Goal: Find specific page/section: Find specific page/section

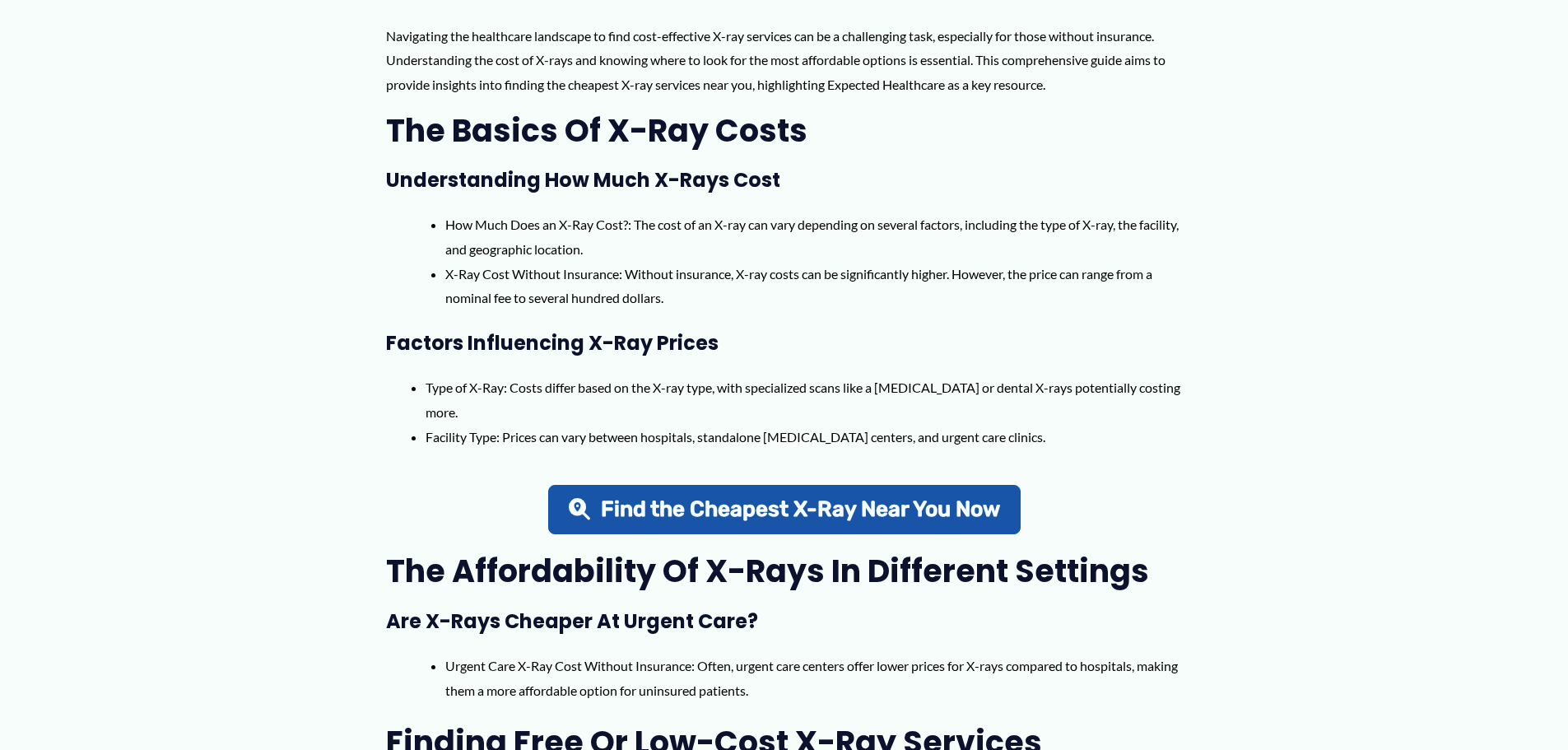
scroll to position [741, 0]
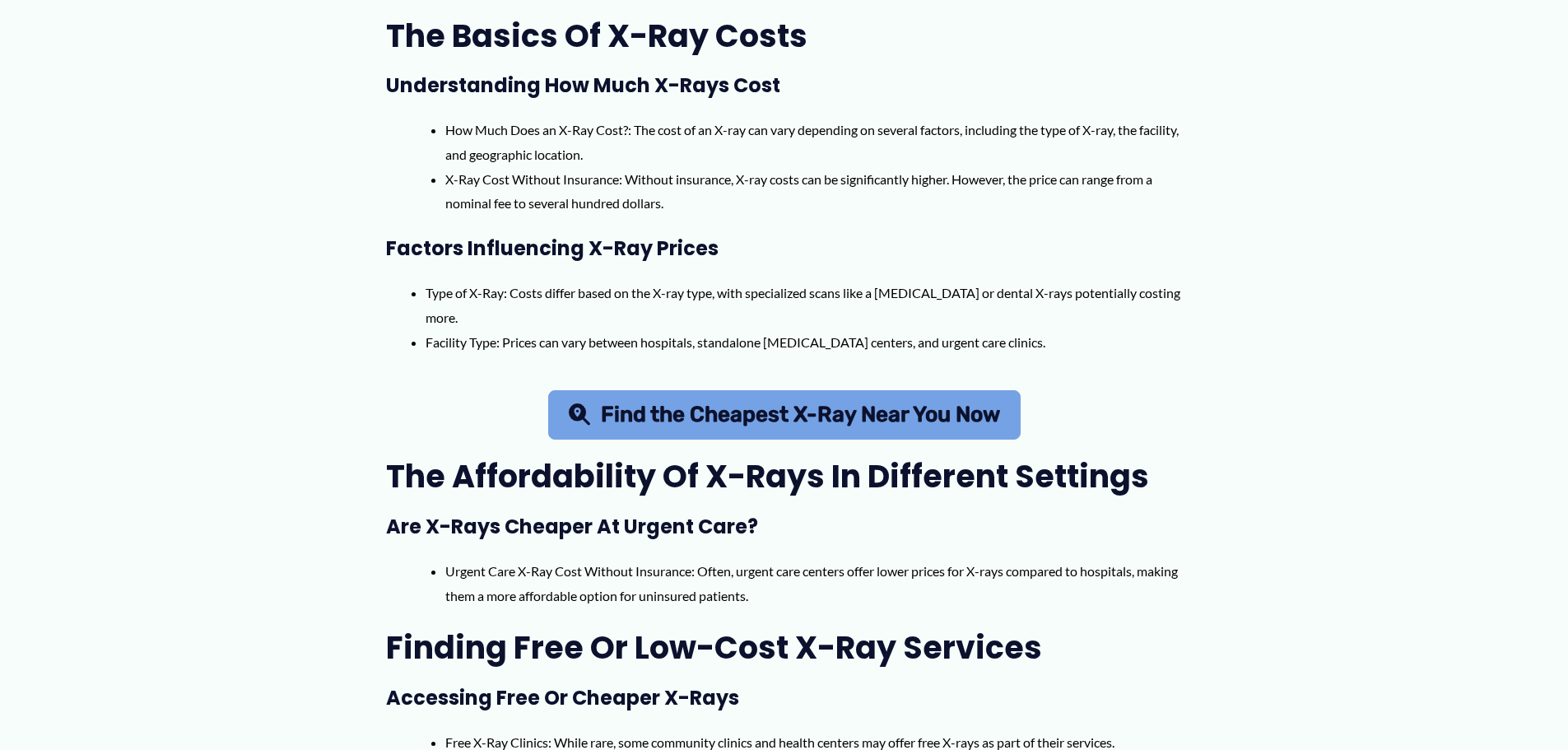
click at [761, 406] on span "Find the Cheapest X-Ray Near You Now" at bounding box center [800, 414] width 399 height 22
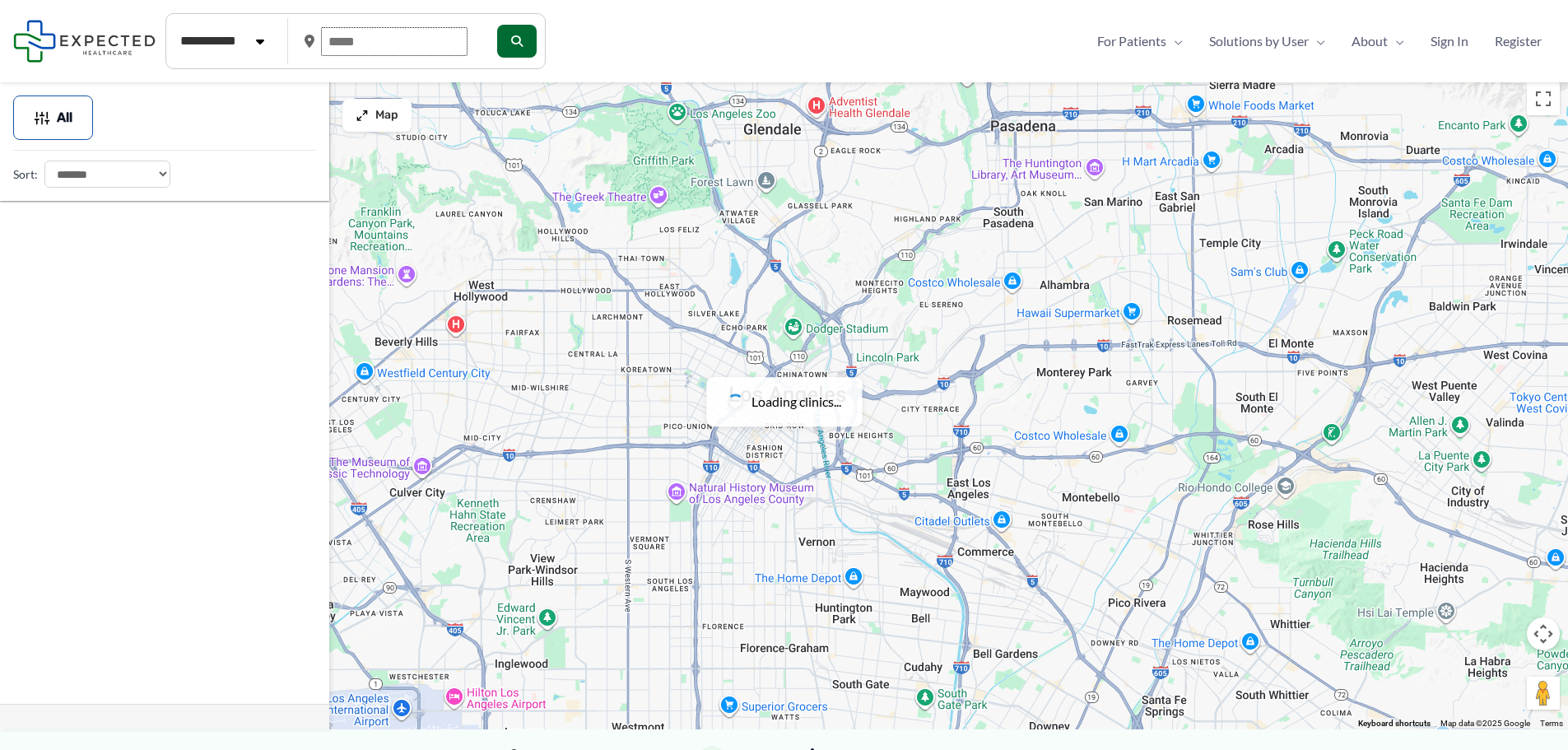
drag, startPoint x: 396, startPoint y: 40, endPoint x: 217, endPoint y: 48, distance: 179.2
click at [217, 48] on form "**********" at bounding box center [355, 41] width 381 height 56
click at [437, 22] on div at bounding box center [392, 41] width 175 height 40
click at [410, 36] on input "text" at bounding box center [394, 41] width 147 height 29
click at [418, 41] on input "*" at bounding box center [394, 41] width 147 height 29
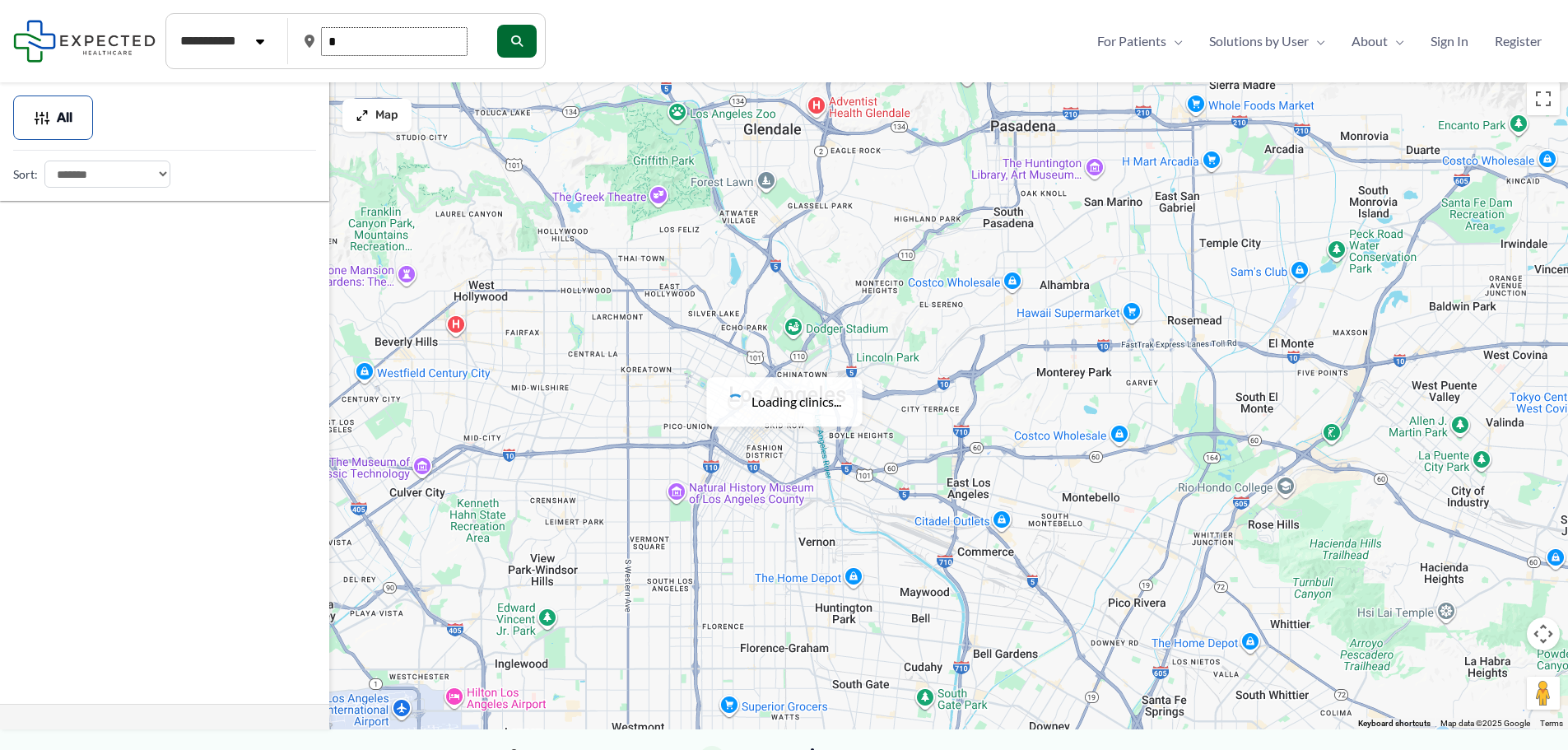
click at [421, 41] on input "*" at bounding box center [394, 41] width 147 height 29
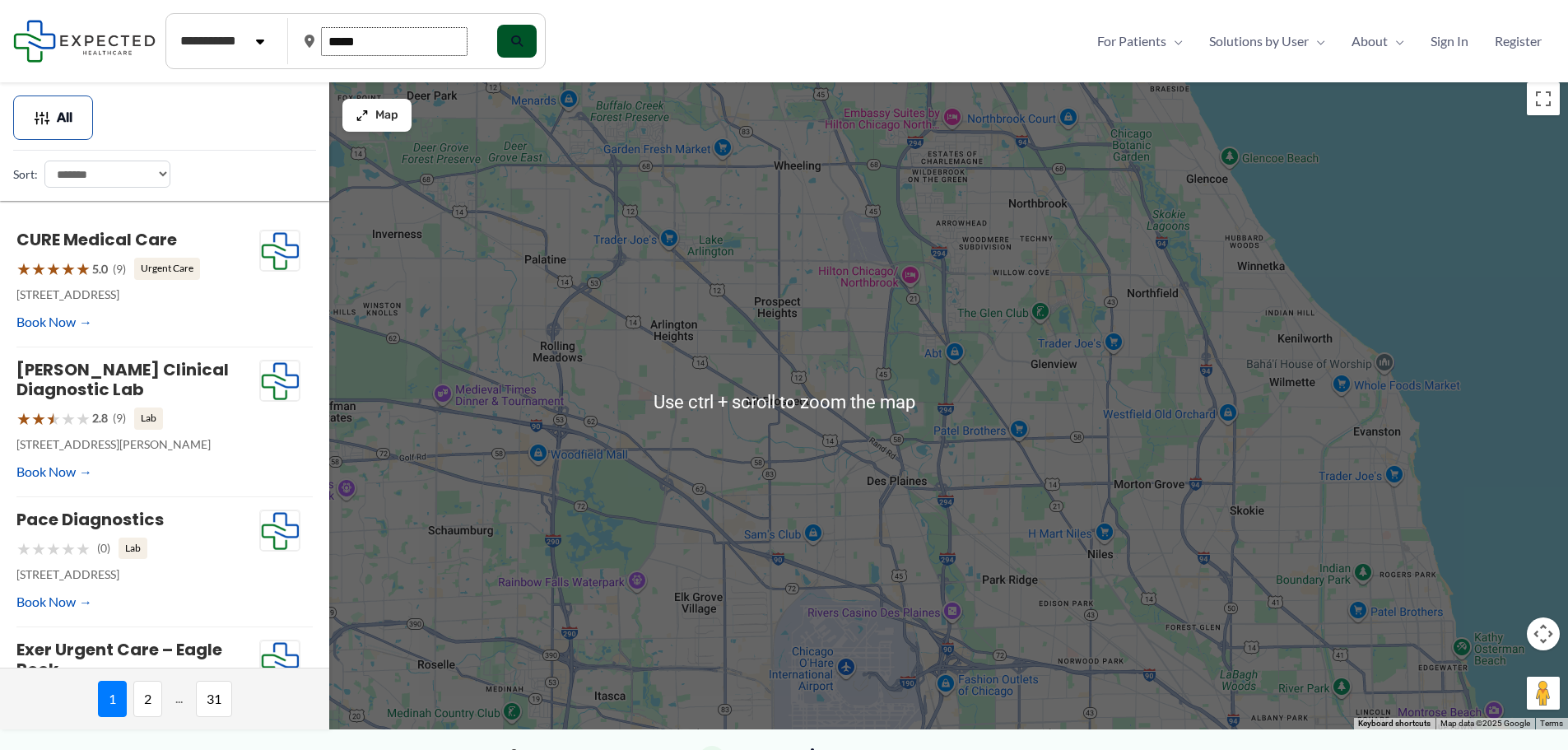
type input "*****"
click at [521, 38] on icon "submit" at bounding box center [515, 41] width 11 height 11
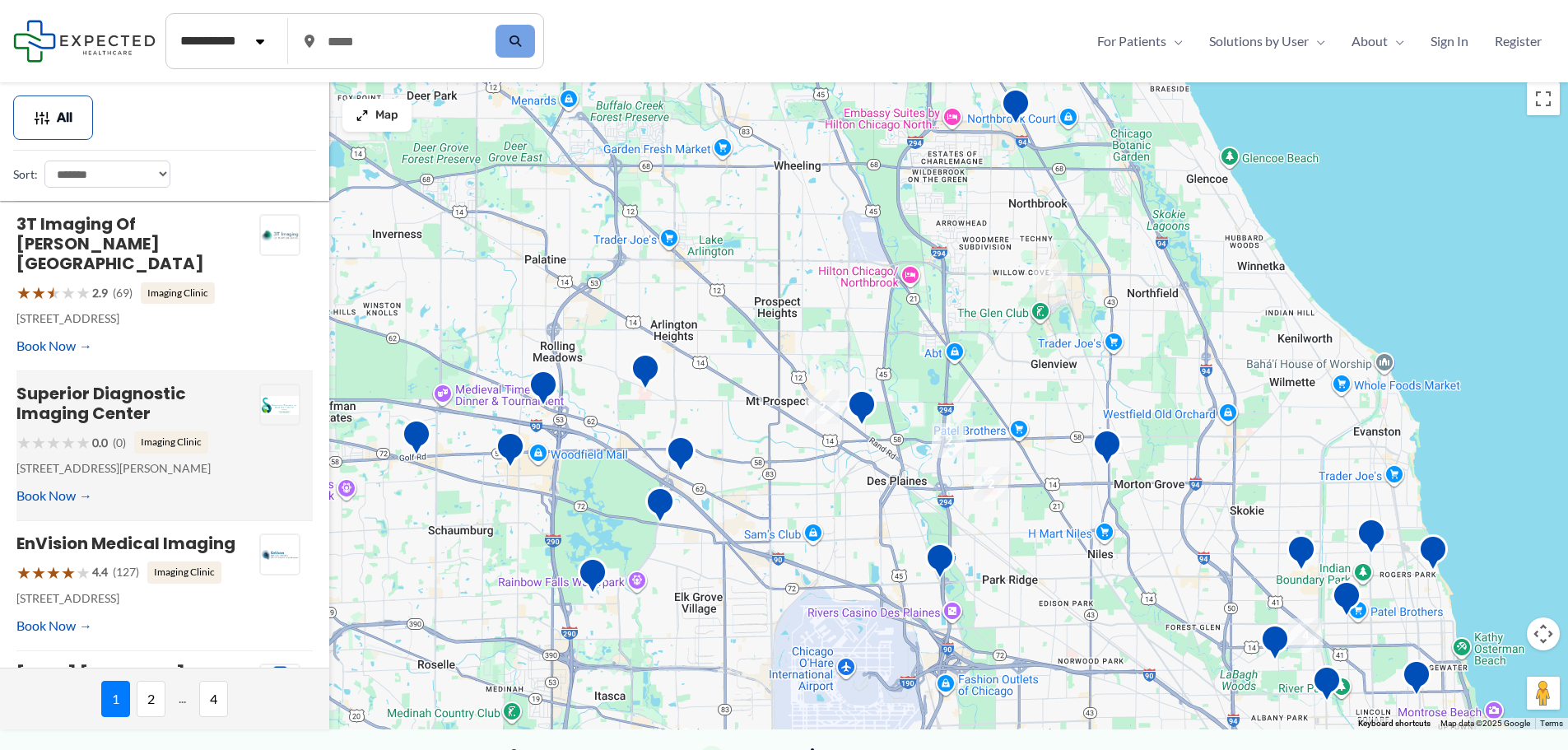
scroll to position [905, 0]
